Goal: Find specific page/section

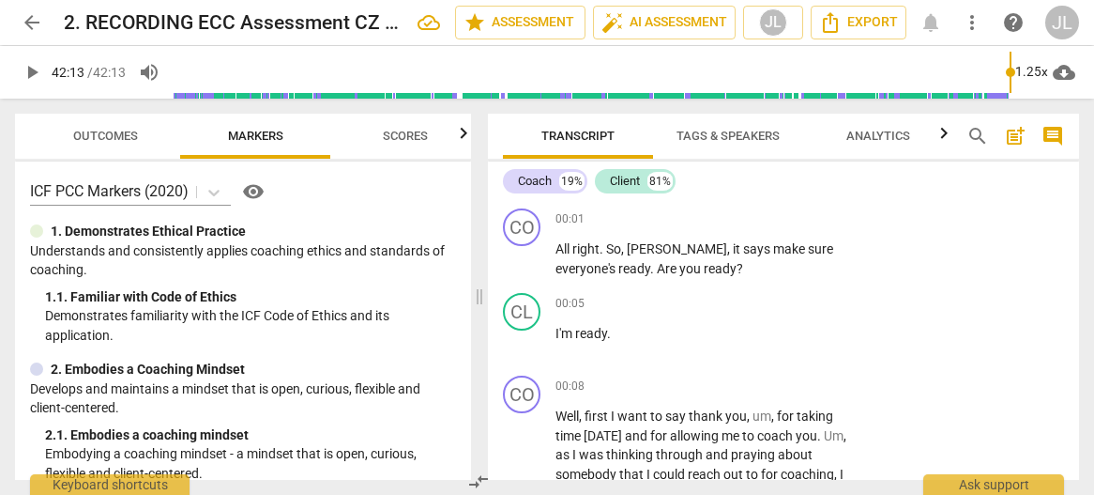
scroll to position [20700, 0]
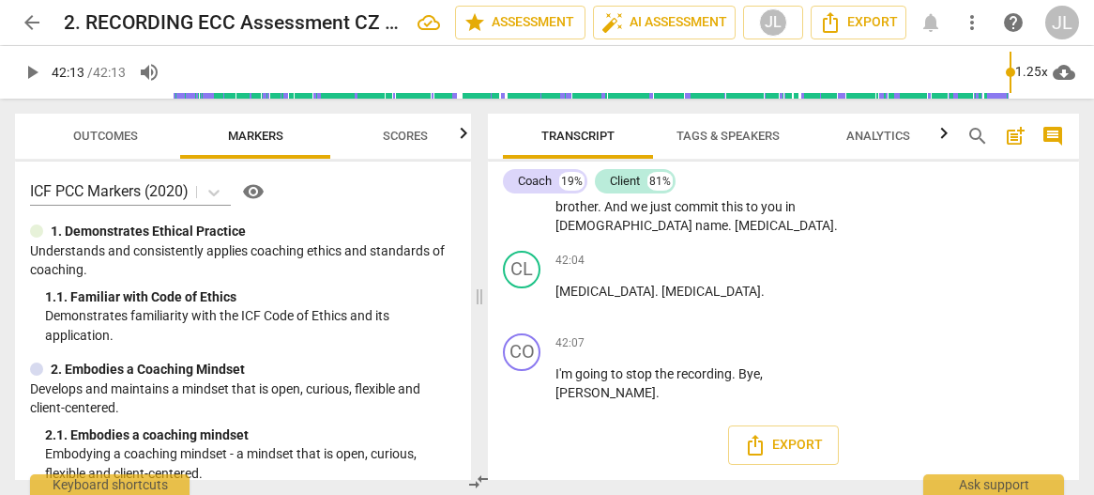
click at [128, 133] on span "Outcomes" at bounding box center [105, 136] width 65 height 14
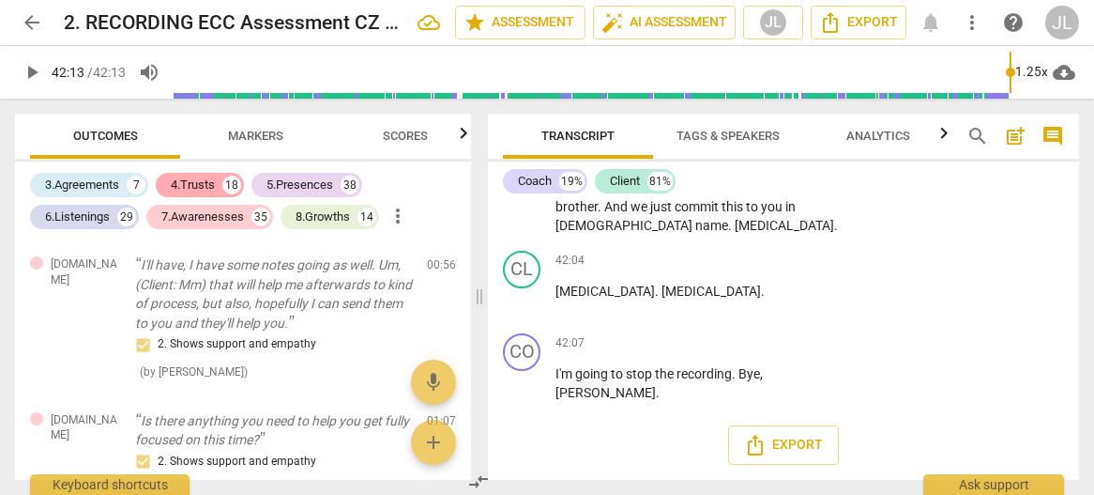
click at [99, 185] on div "3.Agreements" at bounding box center [82, 185] width 74 height 19
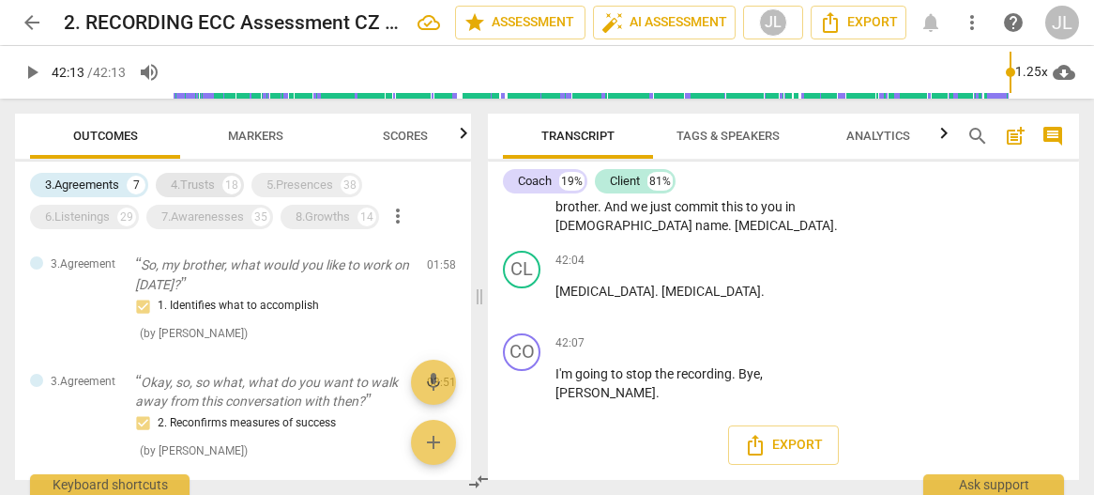
click at [191, 181] on div "4.Trusts" at bounding box center [193, 185] width 44 height 19
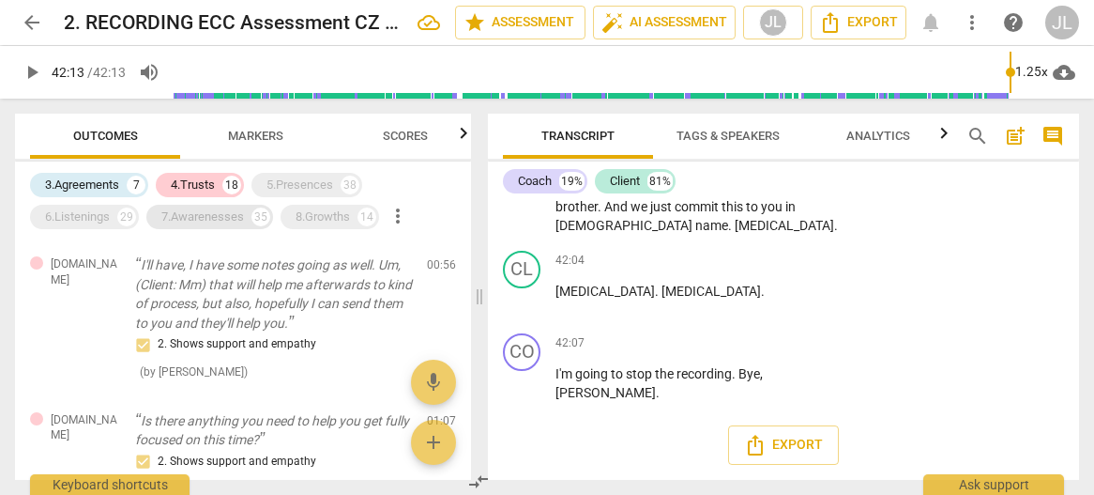
scroll to position [19875, 0]
click at [199, 183] on div "4.Trusts" at bounding box center [193, 185] width 44 height 19
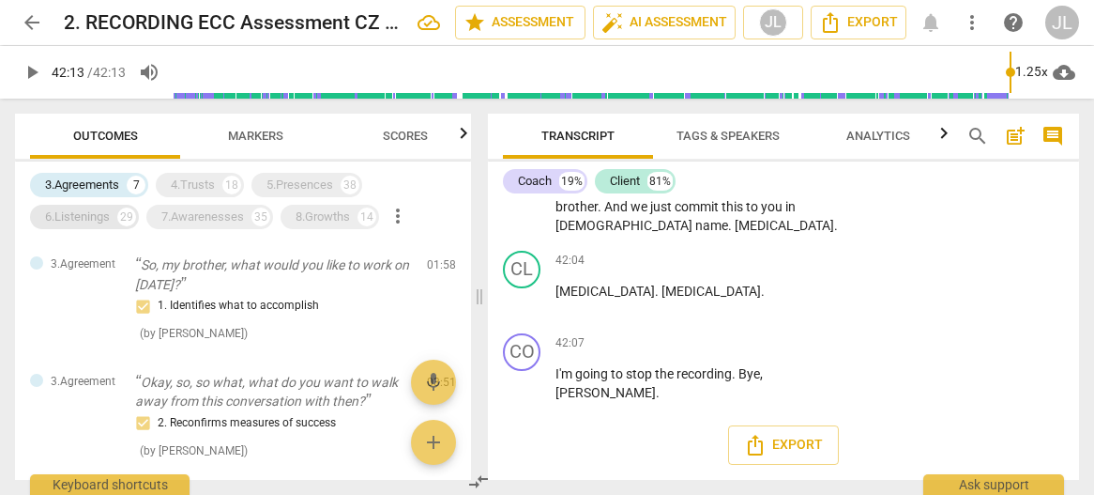
scroll to position [19834, 0]
click at [77, 219] on div "6.Listenings" at bounding box center [77, 216] width 65 height 19
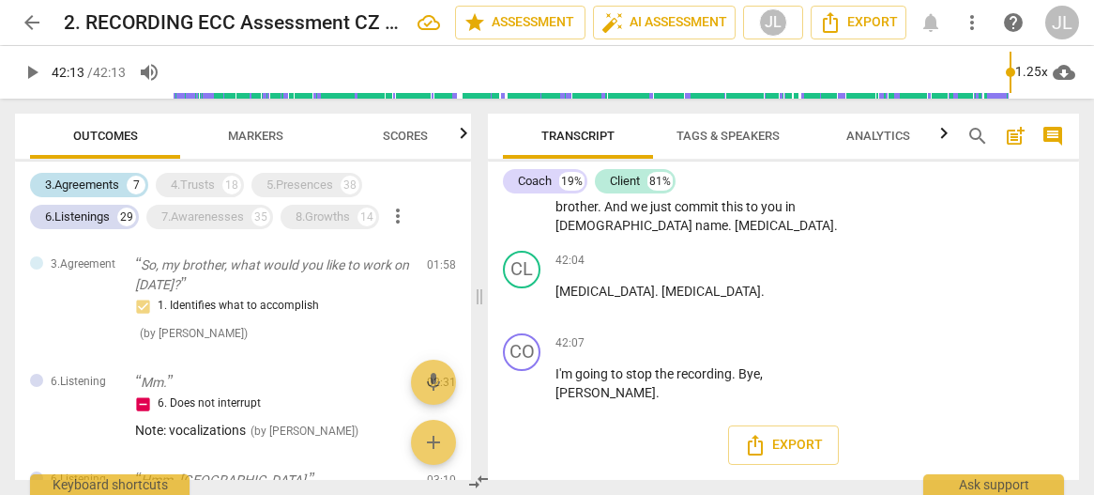
click at [75, 185] on div "3.Agreements" at bounding box center [82, 185] width 74 height 19
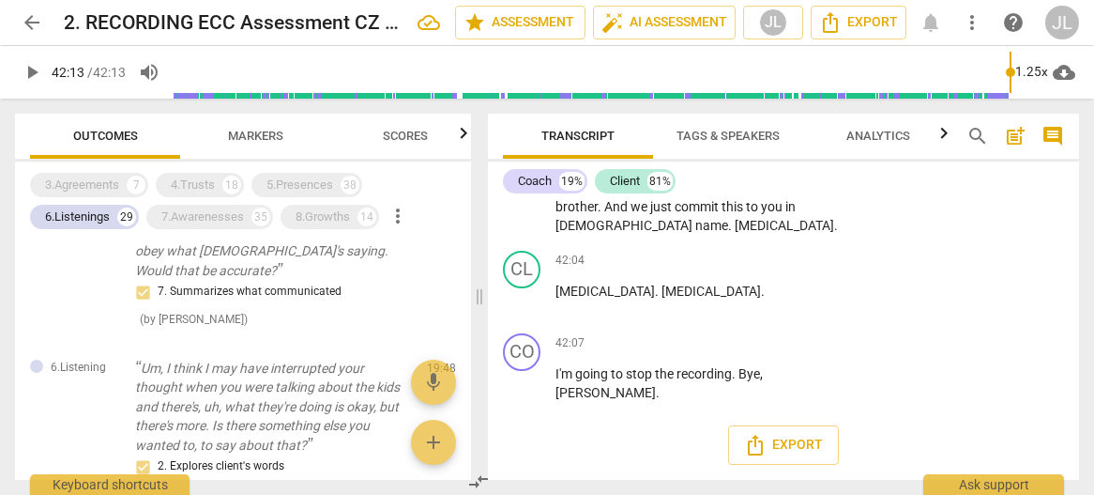
scroll to position [2230, 0]
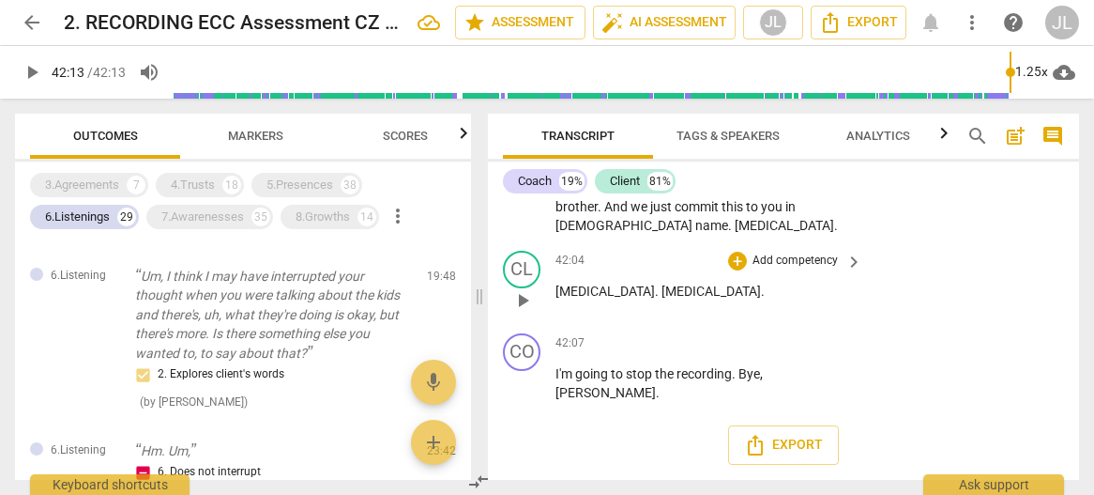
drag, startPoint x: 909, startPoint y: 269, endPoint x: 884, endPoint y: 266, distance: 24.7
click at [909, 269] on div "CL play_arrow pause 42:04 + Add competency keyboard_arrow_right [MEDICAL_DATA] …" at bounding box center [783, 284] width 591 height 83
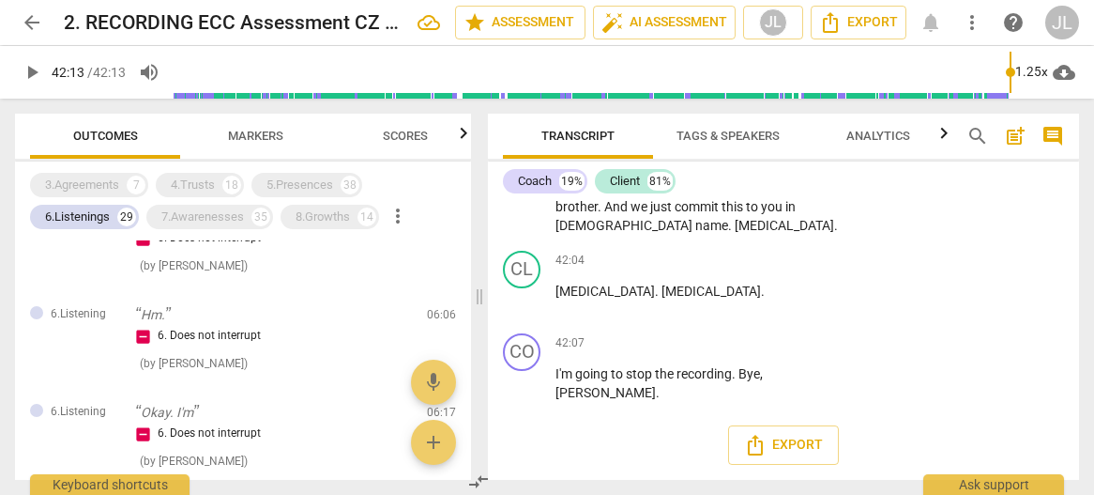
scroll to position [0, 0]
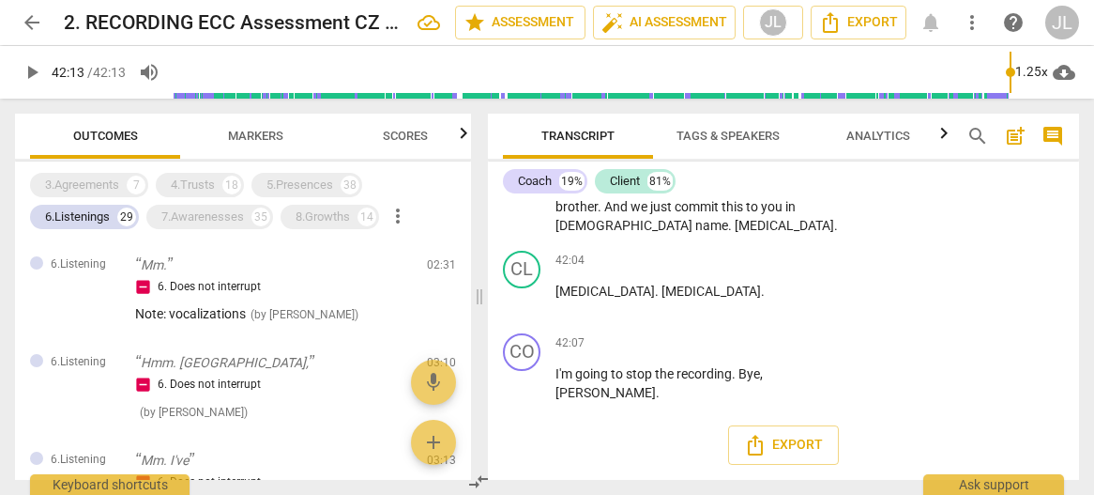
click at [263, 131] on span "Markers" at bounding box center [255, 136] width 55 height 14
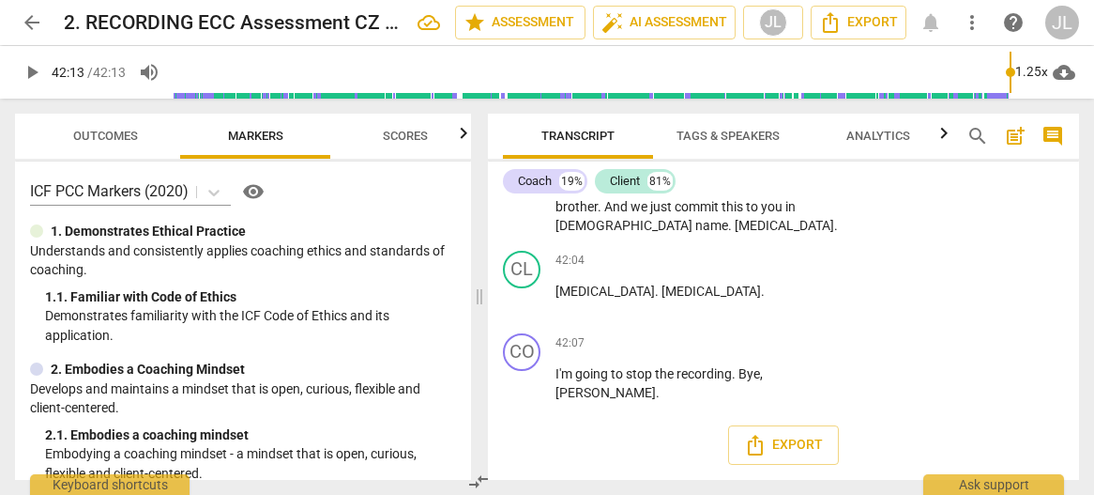
click at [36, 18] on span "arrow_back" at bounding box center [32, 22] width 23 height 23
